Goal: Find contact information

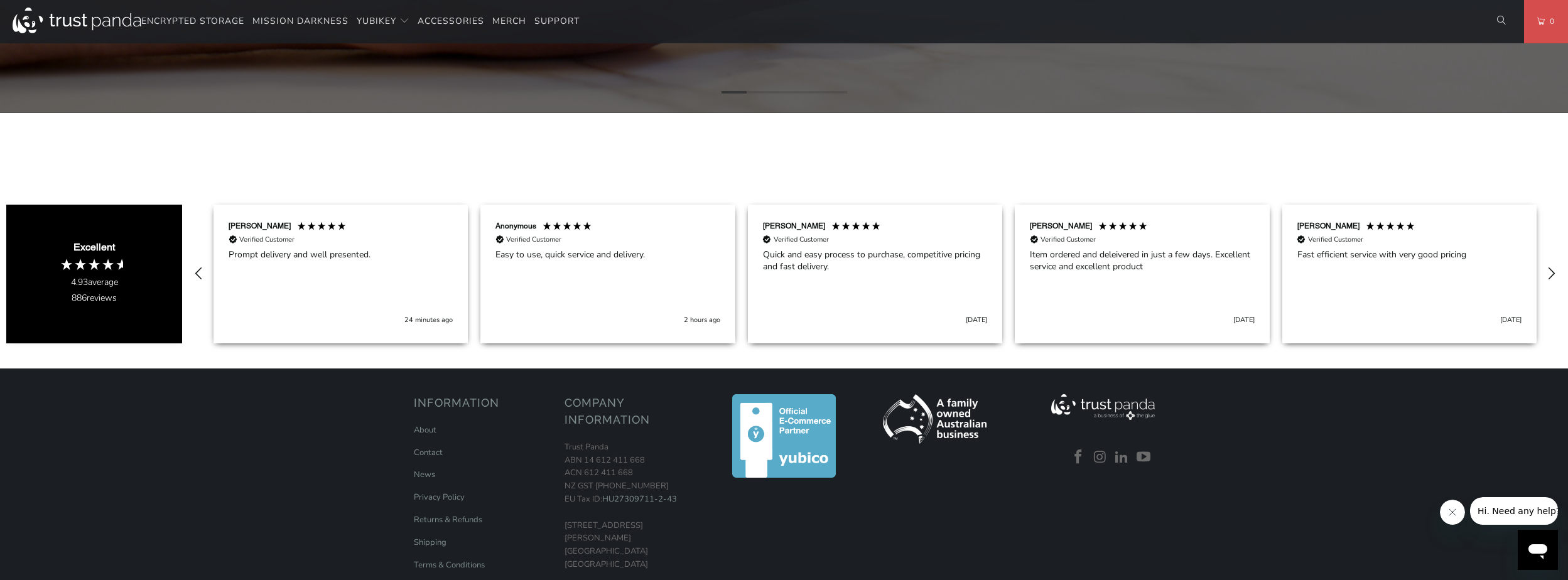
scroll to position [878, 0]
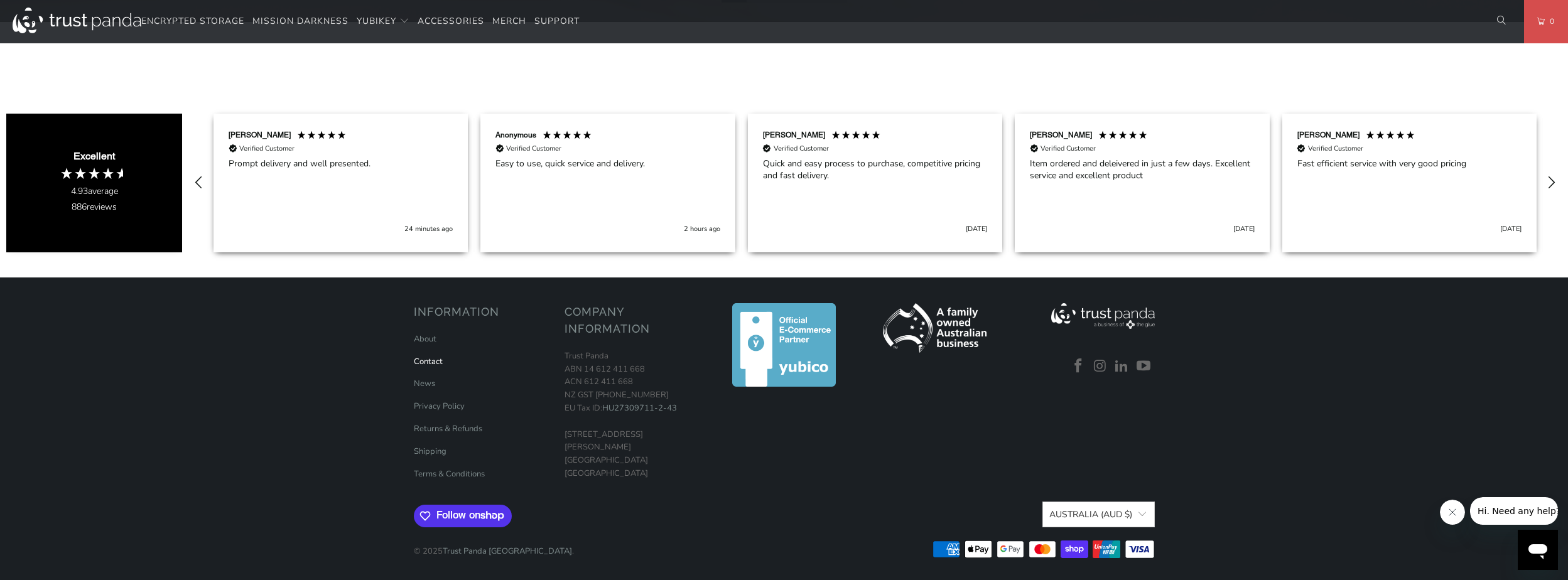
click at [425, 362] on link "Contact" at bounding box center [427, 361] width 29 height 12
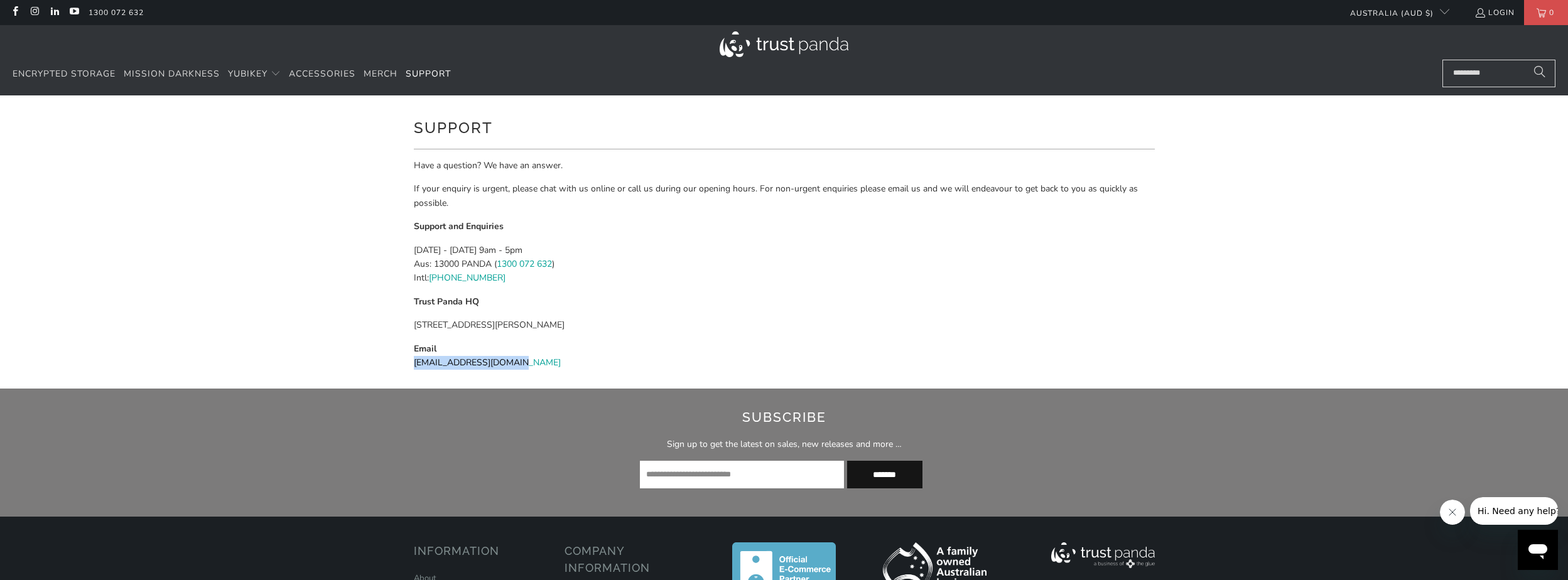
drag, startPoint x: 529, startPoint y: 363, endPoint x: 407, endPoint y: 365, distance: 122.0
click at [407, 365] on div "Support Have a question? We have an answer. If your enquiry is urgent, please c…" at bounding box center [784, 242] width 754 height 293
copy link "support@trustpanda.com"
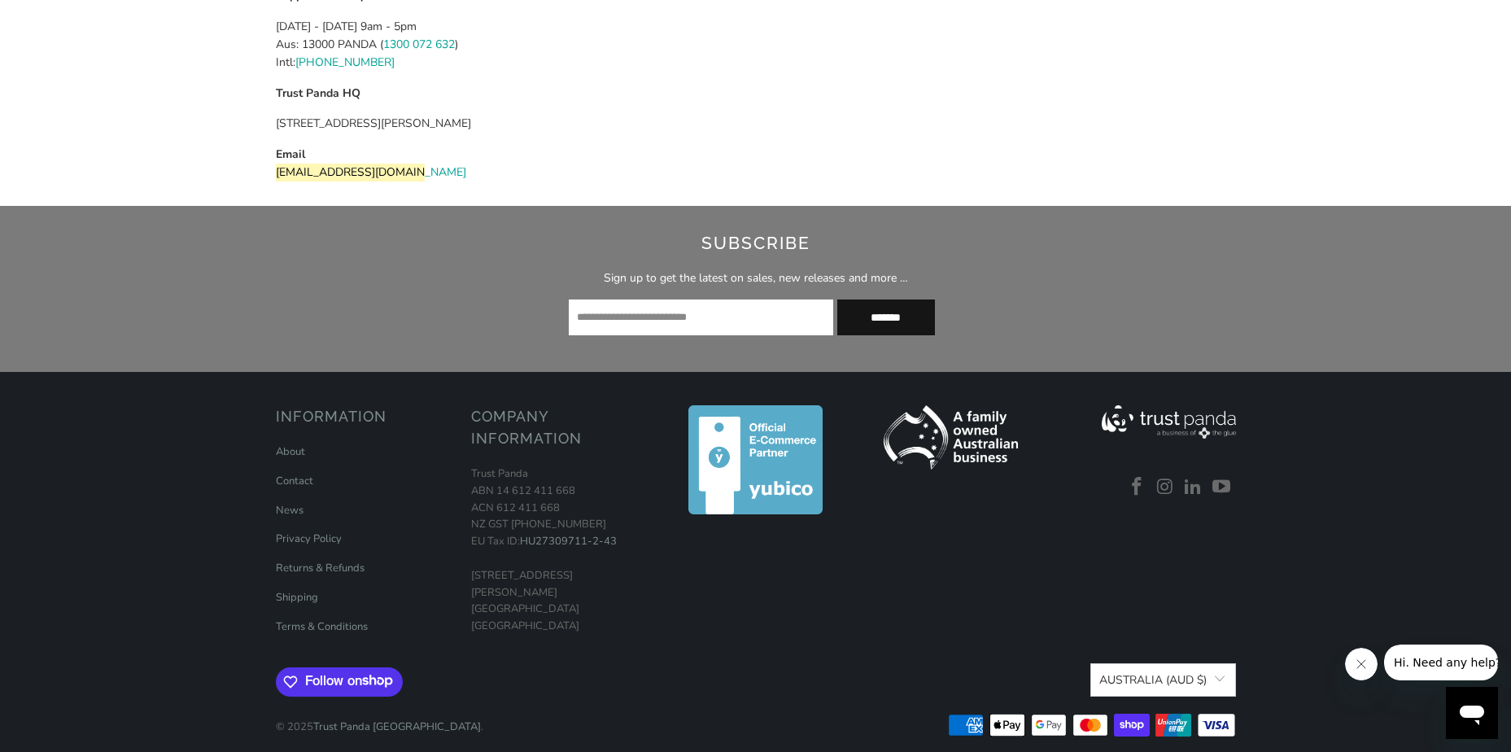
scroll to position [310, 0]
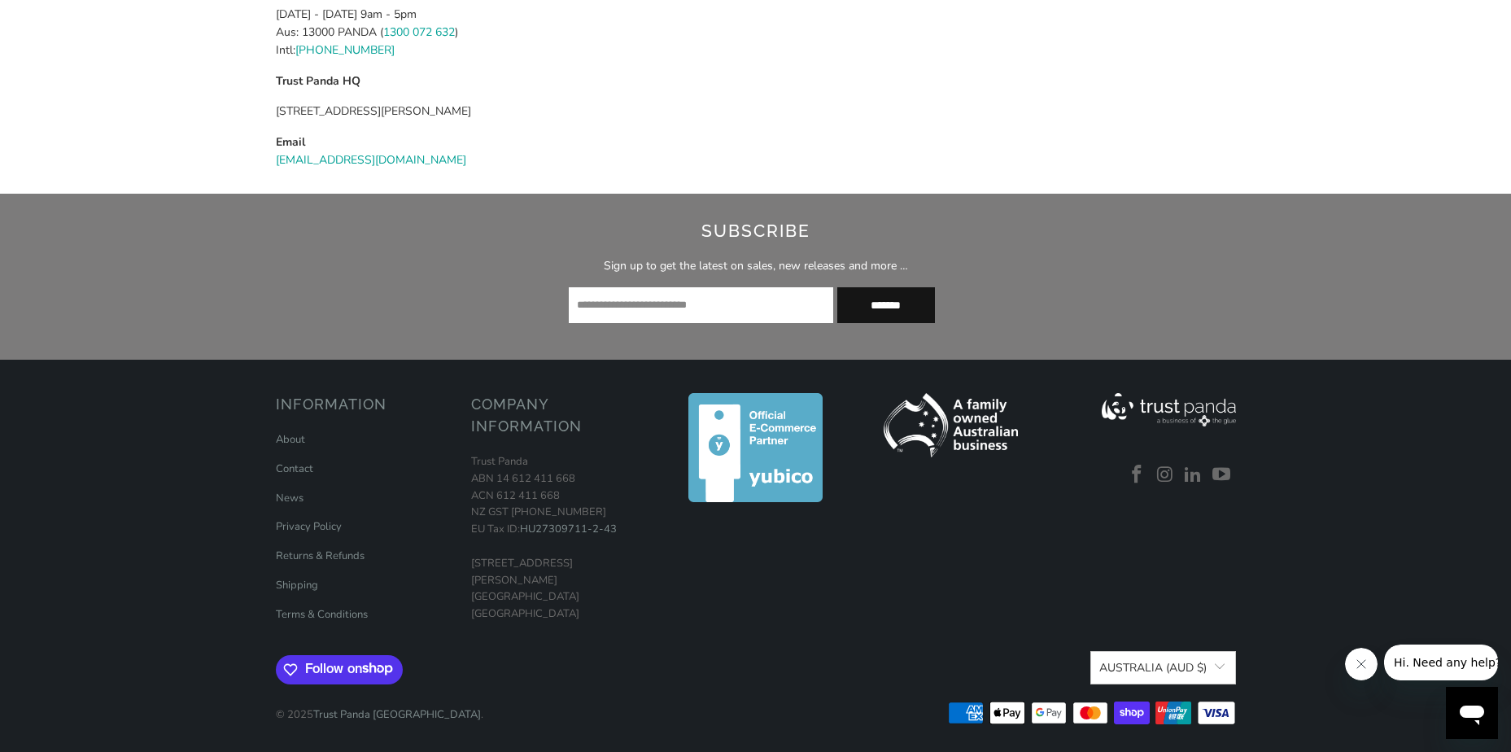
click at [913, 603] on div at bounding box center [951, 514] width 179 height 243
click at [505, 413] on div "Company Information Trust Panda ABN 14 612 411 668 ACN 612 411 668 NZ GST 126-3…" at bounding box center [560, 507] width 179 height 229
drag, startPoint x: 505, startPoint y: 413, endPoint x: 570, endPoint y: 599, distance: 196.6
click at [570, 601] on p "Trust Panda ABN 14 612 411 668 ACN 612 411 668 NZ GST 126-344-651 EU Tax ID: HU…" at bounding box center [560, 537] width 179 height 169
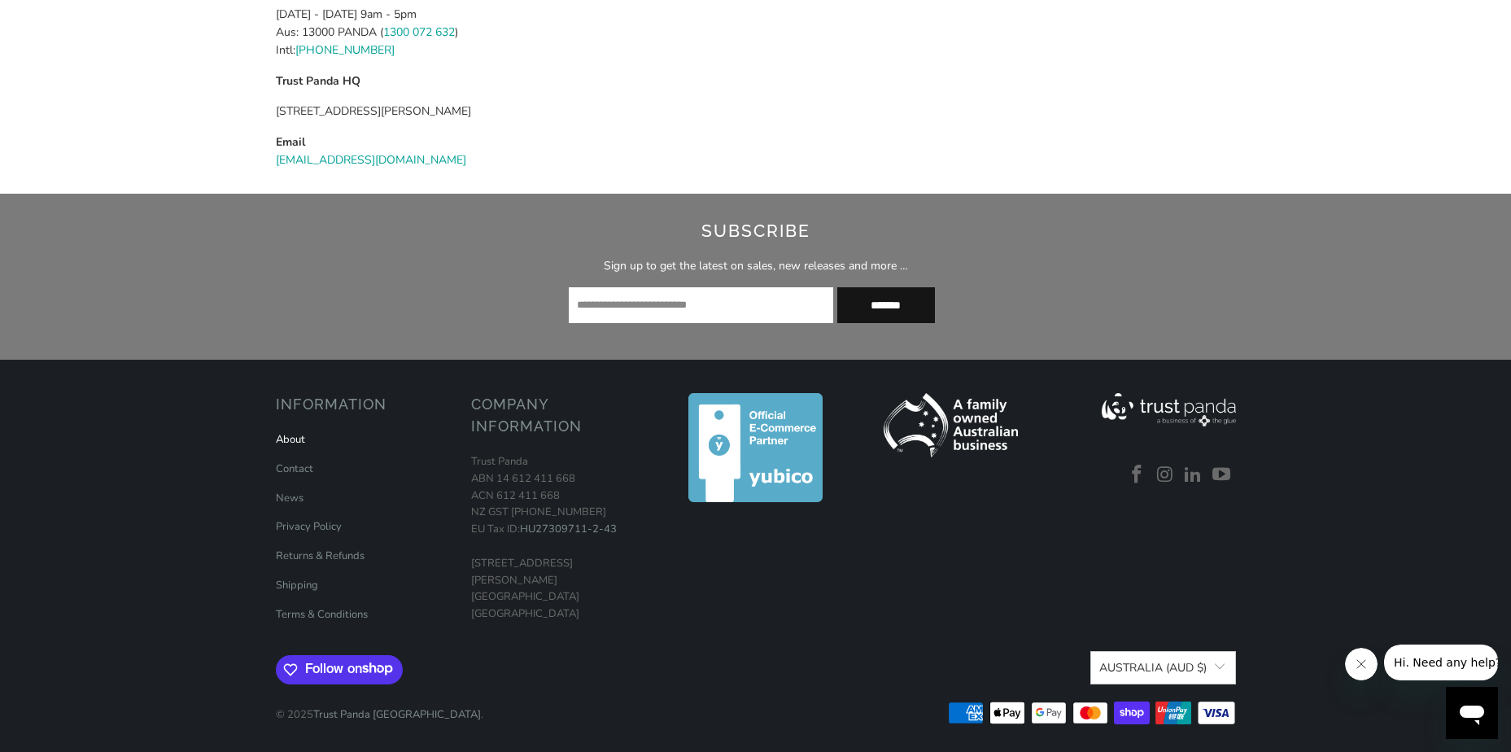
click at [293, 438] on link "About" at bounding box center [290, 439] width 29 height 15
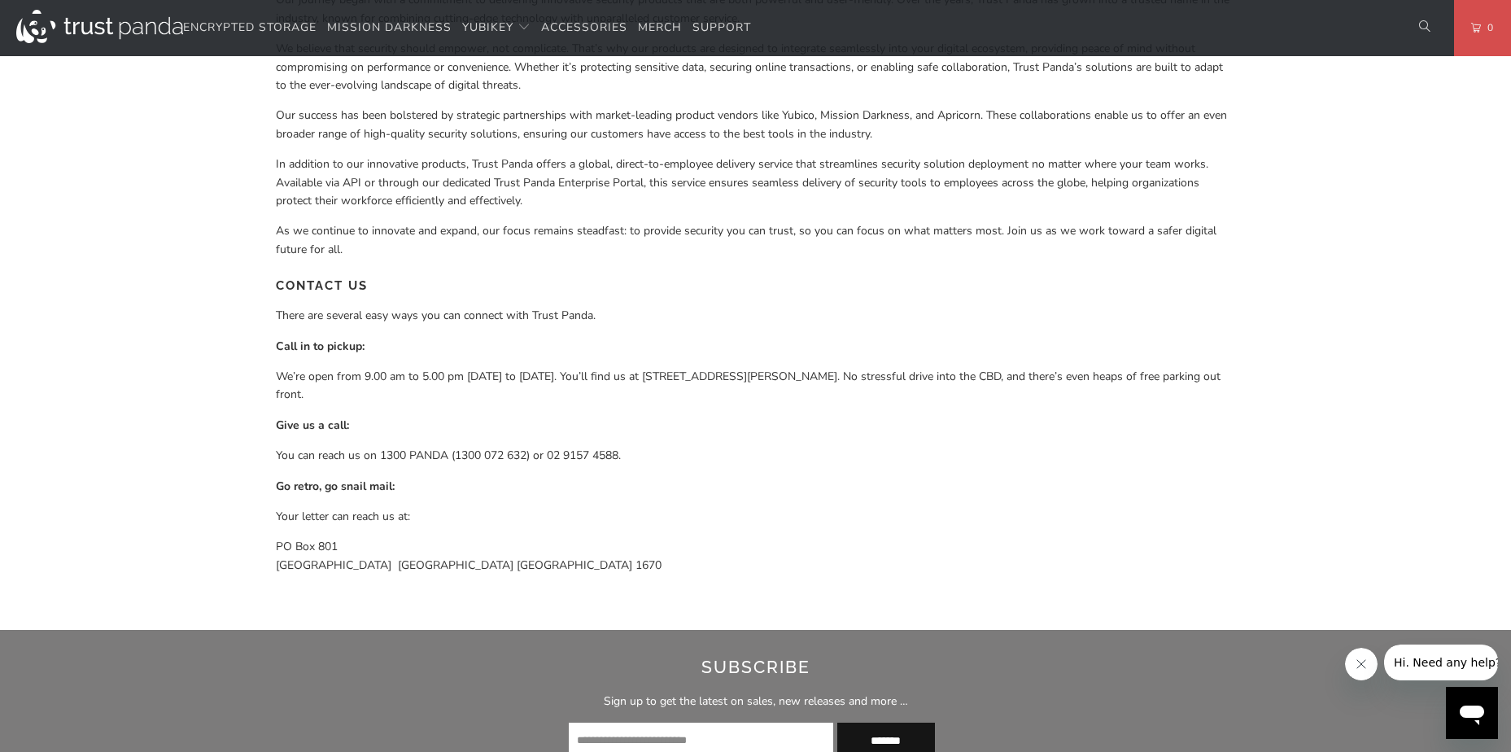
scroll to position [977, 0]
